Goal: Transaction & Acquisition: Register for event/course

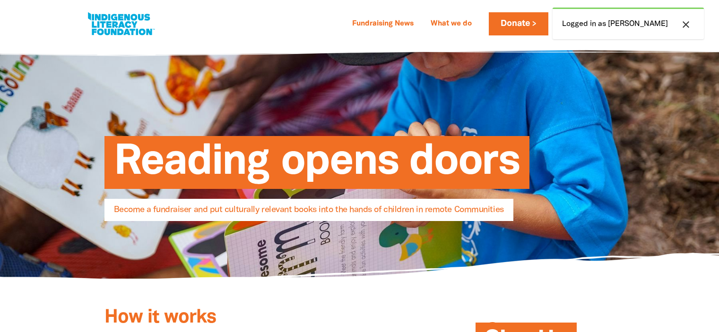
select select "AU"
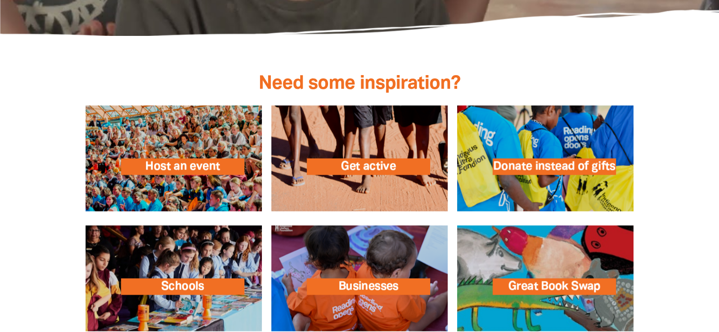
scroll to position [1277, 0]
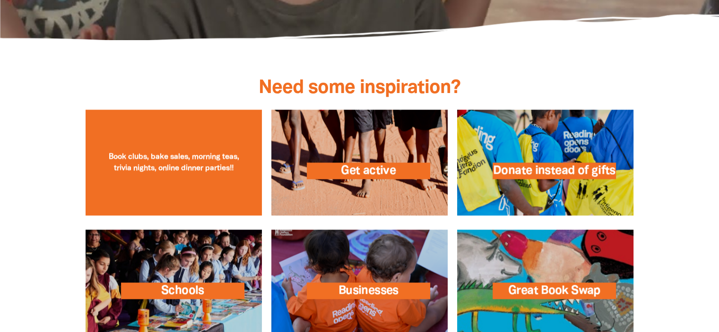
click at [191, 166] on link at bounding box center [174, 163] width 176 height 106
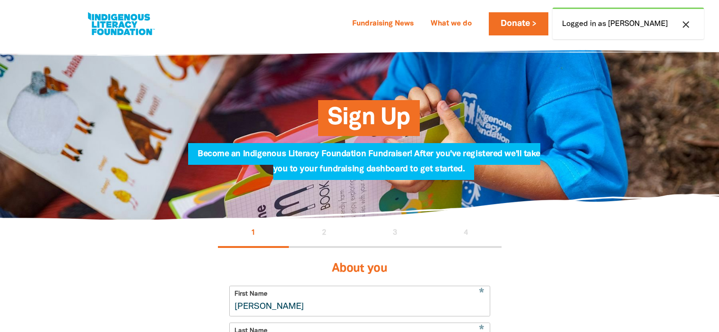
select select "AU"
click at [328, 27] on div "Fundraising News What we do Log In Start Fundraising Donate [PERSON_NAME] My Da…" at bounding box center [396, 23] width 478 height 23
